Goal: Task Accomplishment & Management: Use online tool/utility

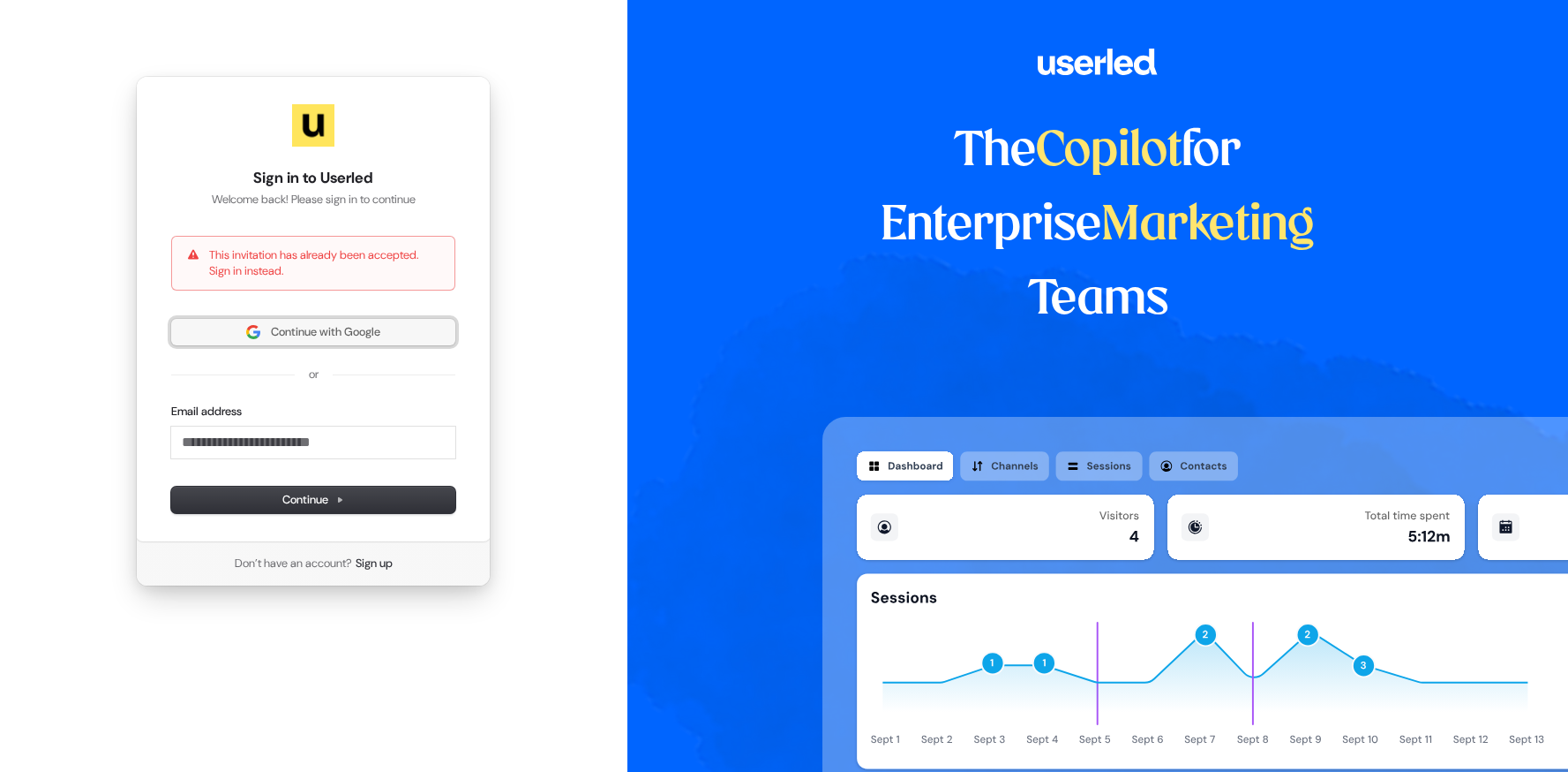
click at [366, 338] on span "Continue with Google" at bounding box center [325, 332] width 110 height 16
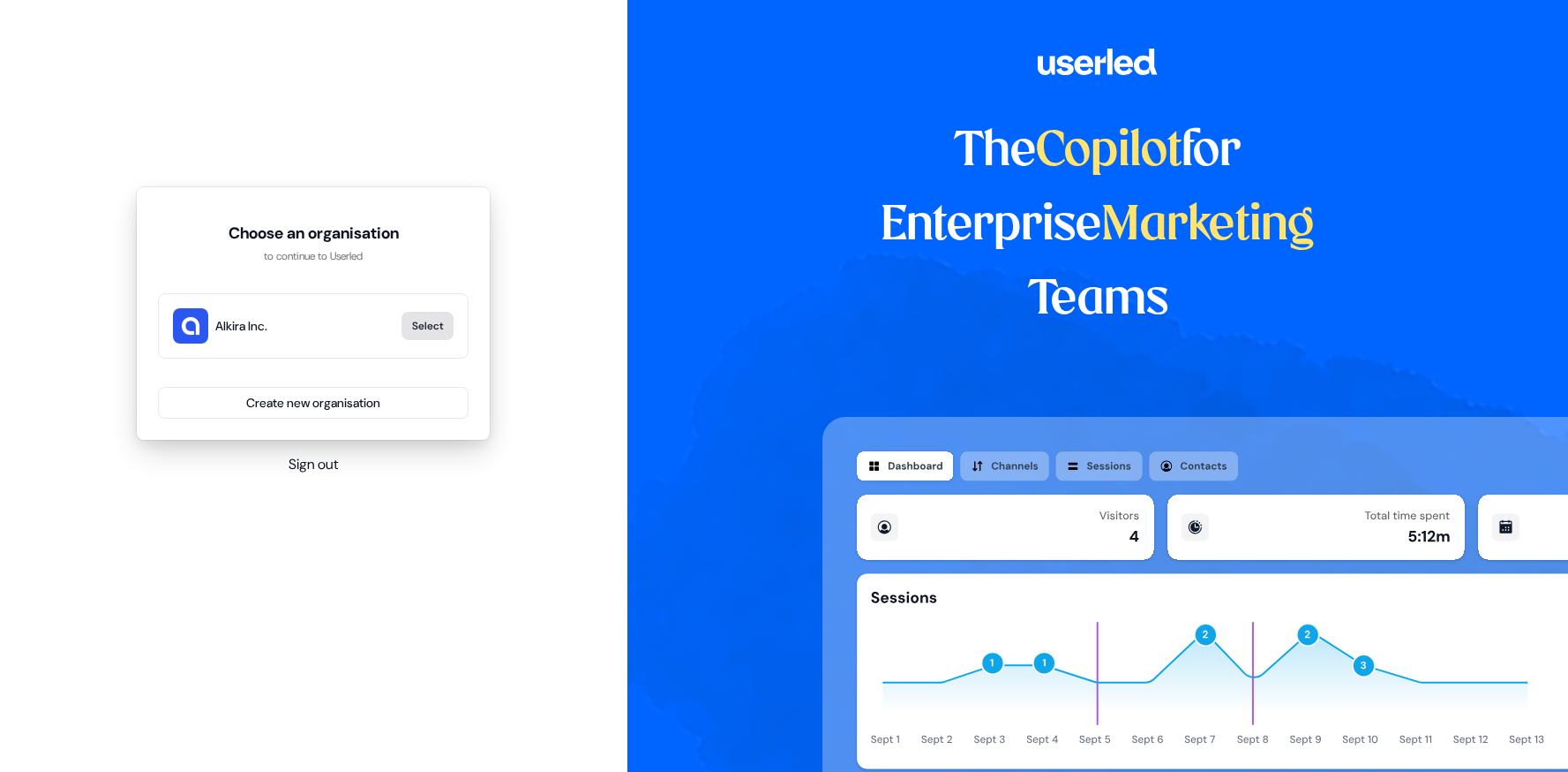
click at [411, 337] on button "Select" at bounding box center [428, 326] width 52 height 29
click at [437, 323] on button "Select" at bounding box center [428, 326] width 52 height 29
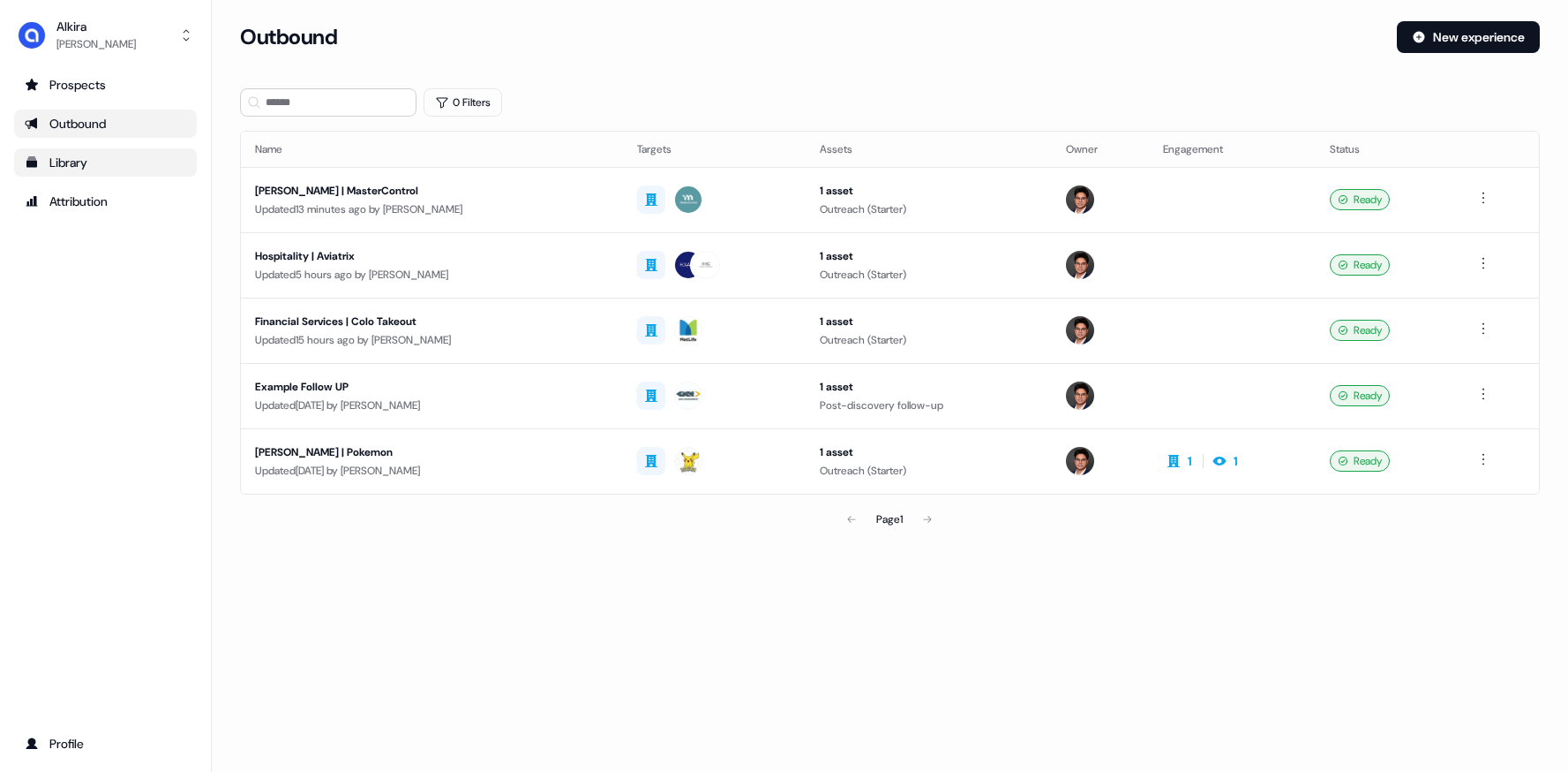
click at [101, 154] on div "Library" at bounding box center [105, 162] width 161 height 18
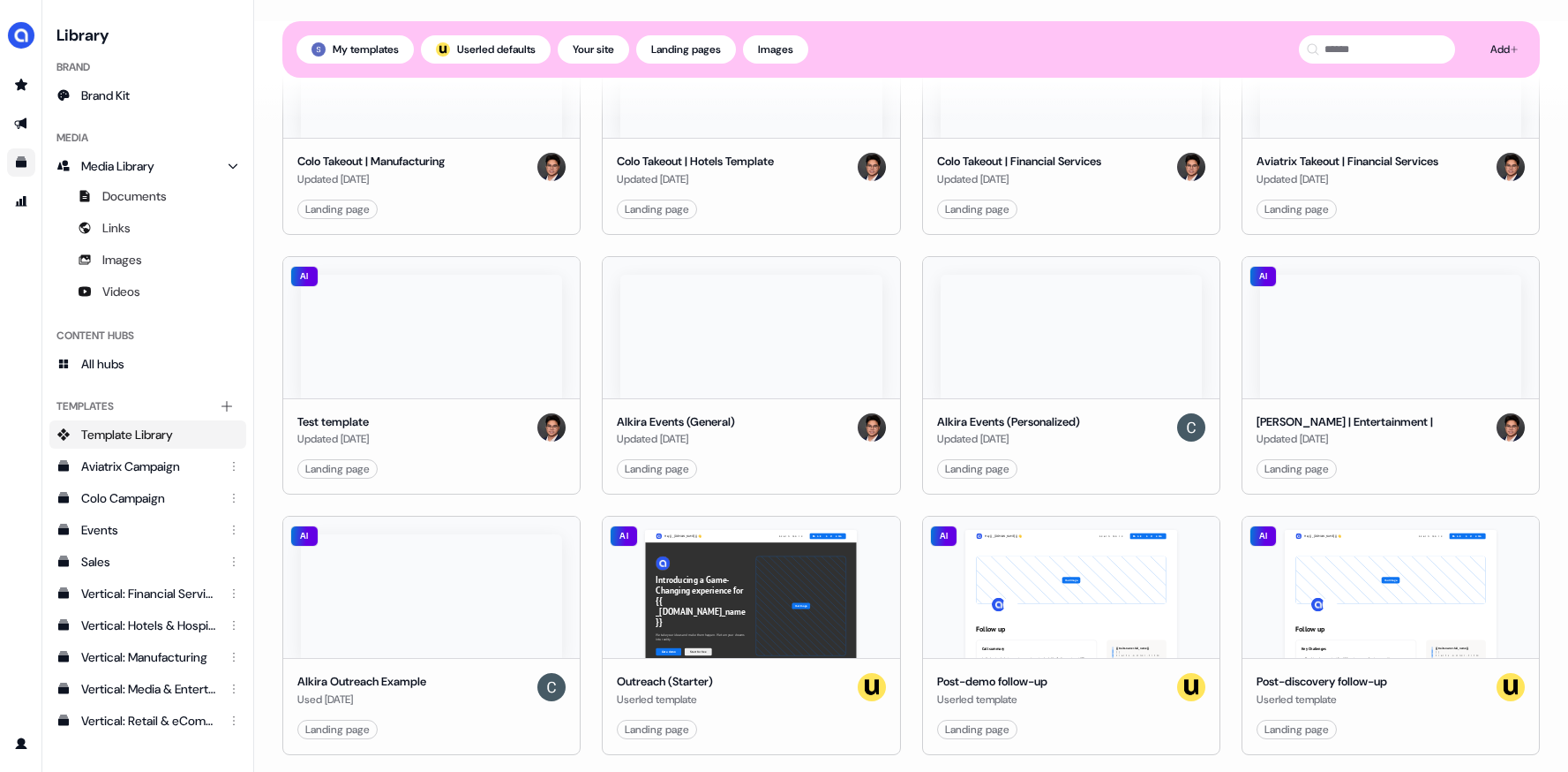
scroll to position [868, 0]
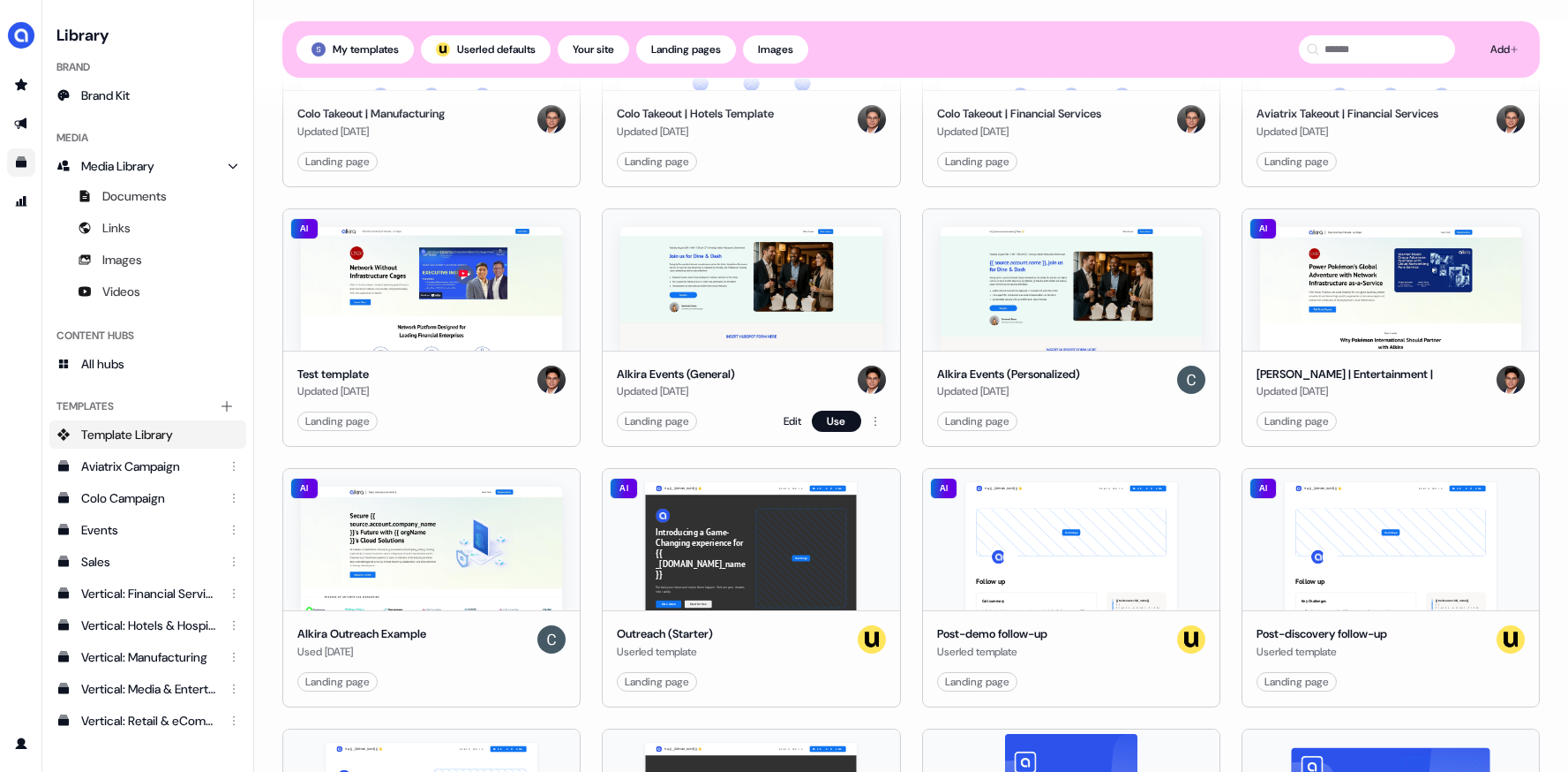
click at [706, 366] on div "Alkira Events (General)" at bounding box center [675, 374] width 118 height 18
click at [668, 377] on div "Alkira Events (General)" at bounding box center [675, 374] width 118 height 18
click at [708, 331] on img at bounding box center [750, 289] width 261 height 124
click at [789, 425] on link "Edit" at bounding box center [792, 421] width 18 height 18
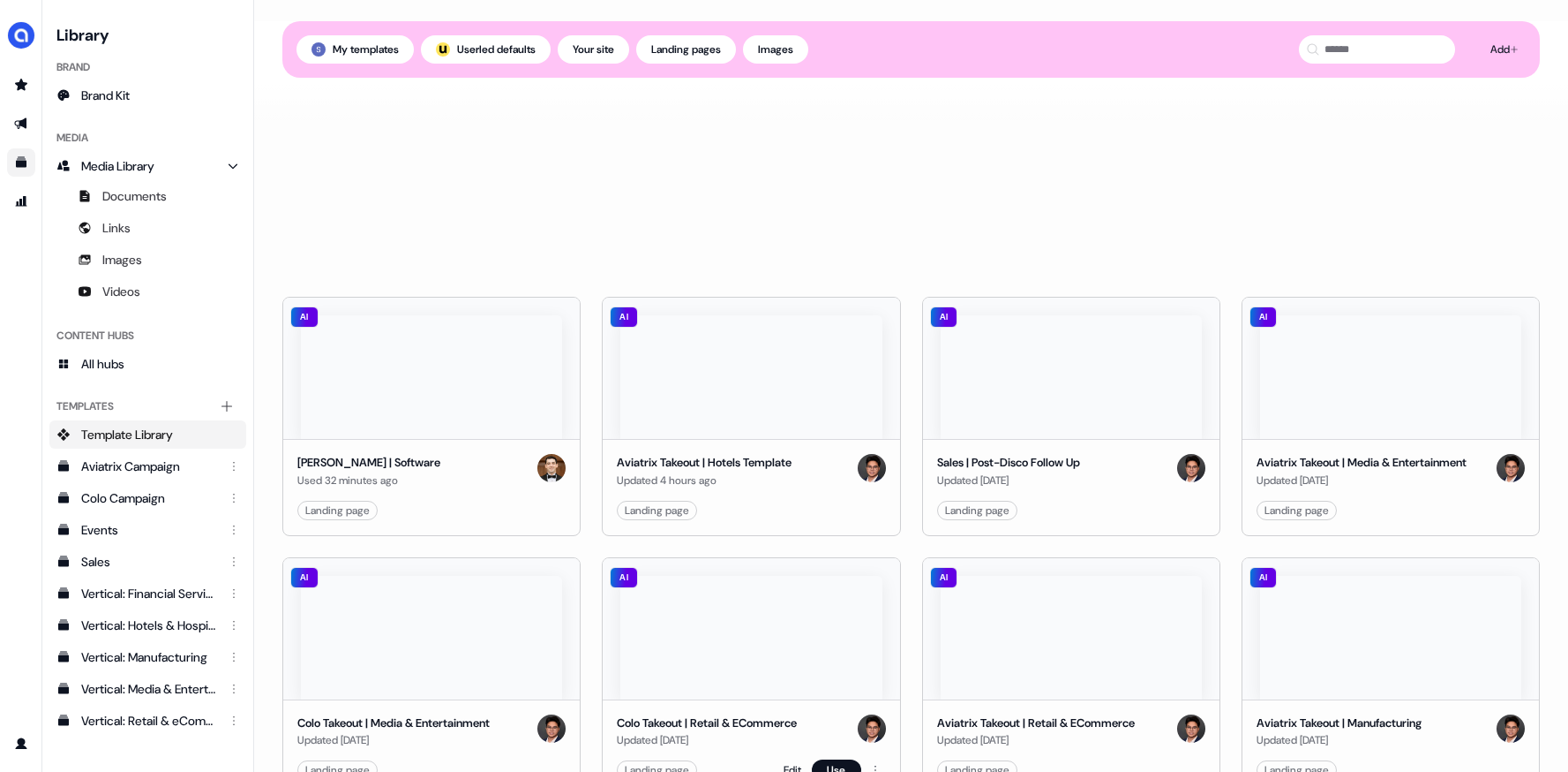
scroll to position [292, 0]
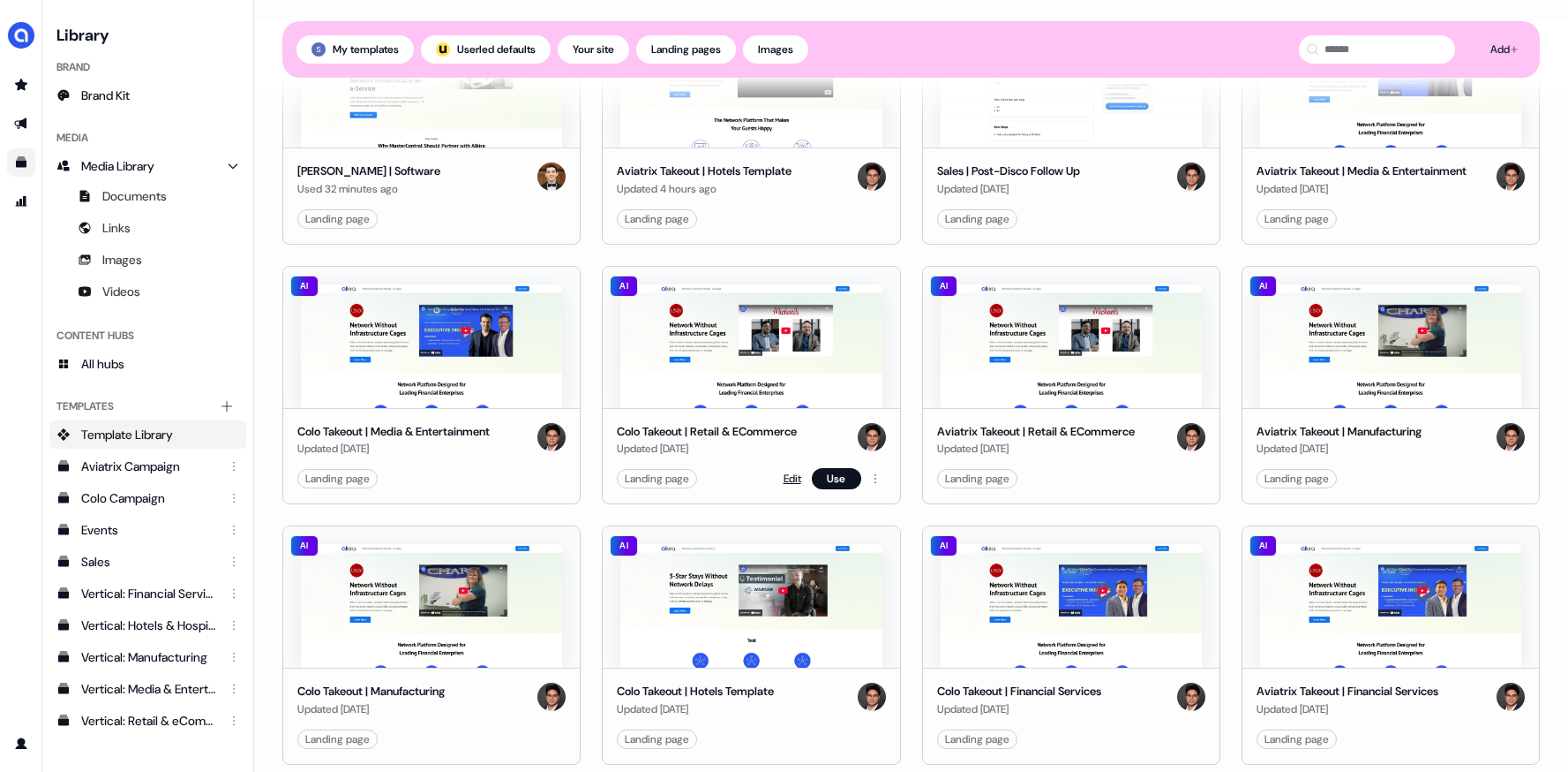
click at [785, 472] on link "Edit" at bounding box center [792, 479] width 18 height 18
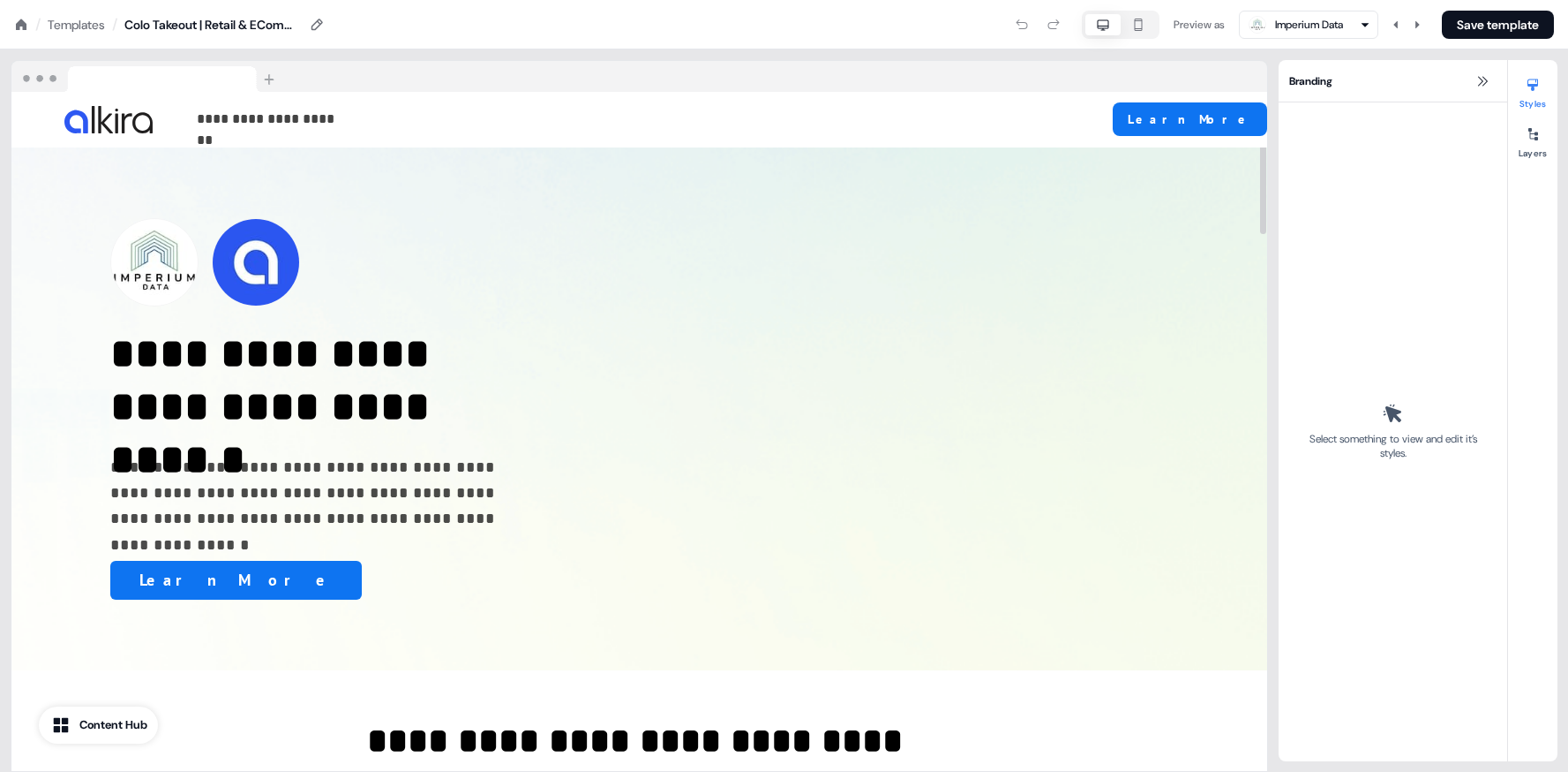
drag, startPoint x: 1262, startPoint y: 228, endPoint x: 1270, endPoint y: 111, distance: 117.3
click at [1266, 111] on div at bounding box center [1262, 163] width 6 height 142
click at [1409, 259] on div "Select something to view and edit it’s styles." at bounding box center [1392, 431] width 208 height 637
